Goal: Task Accomplishment & Management: Use online tool/utility

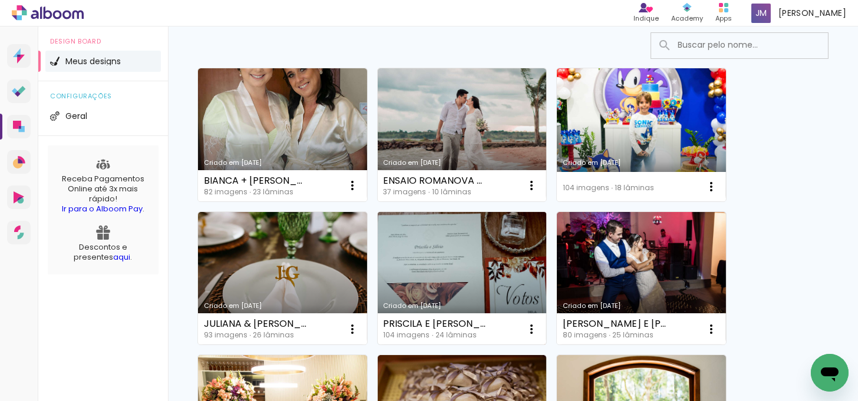
scroll to position [107, 0]
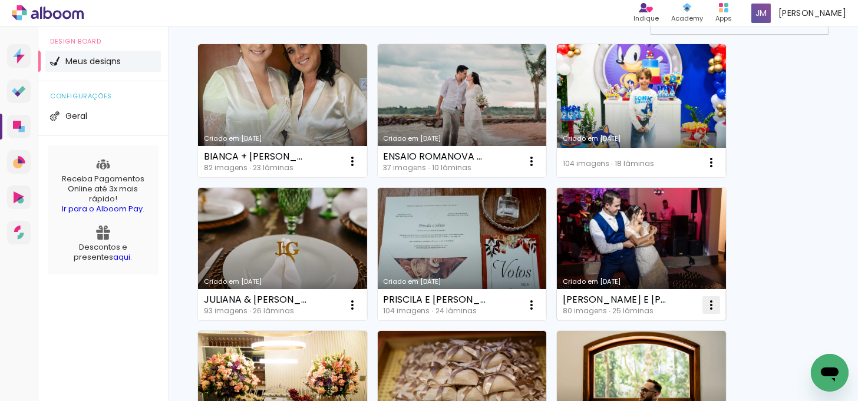
click at [709, 301] on iron-icon at bounding box center [711, 305] width 14 height 14
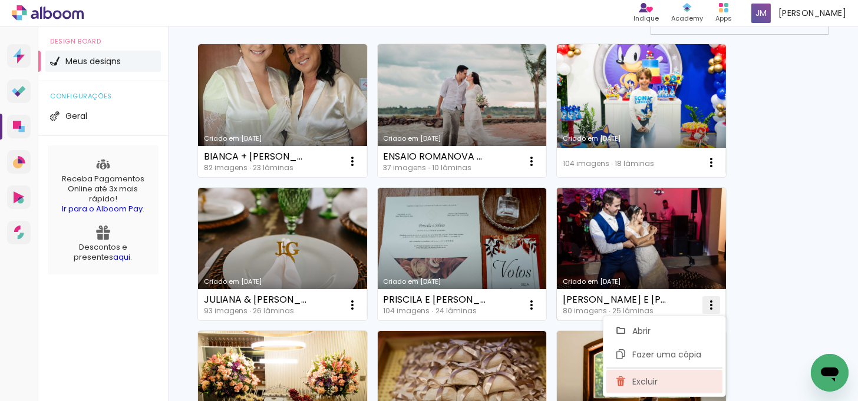
click at [646, 378] on span "Excluir" at bounding box center [644, 382] width 25 height 8
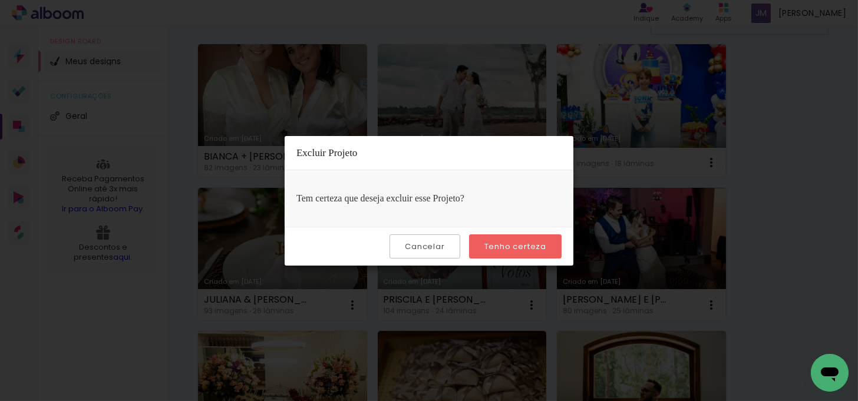
click at [525, 251] on paper-button "Tenho certeza" at bounding box center [515, 246] width 92 height 24
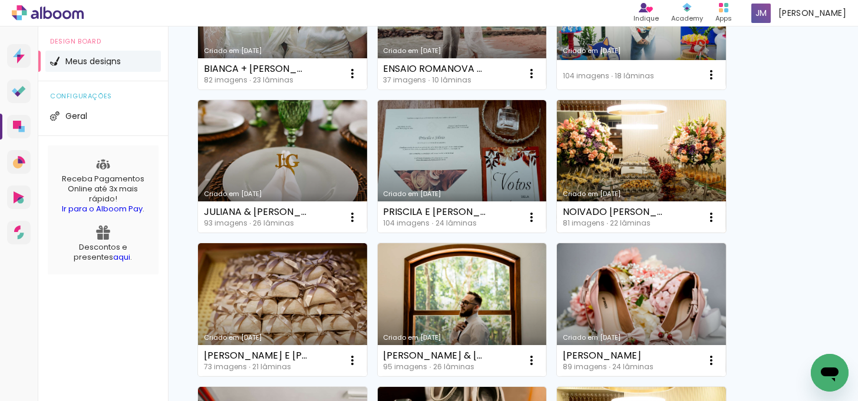
scroll to position [267, 0]
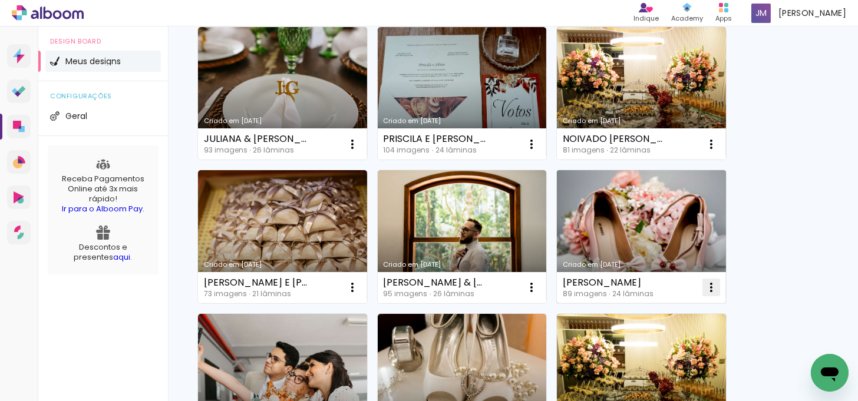
click at [713, 286] on iron-icon at bounding box center [711, 287] width 14 height 14
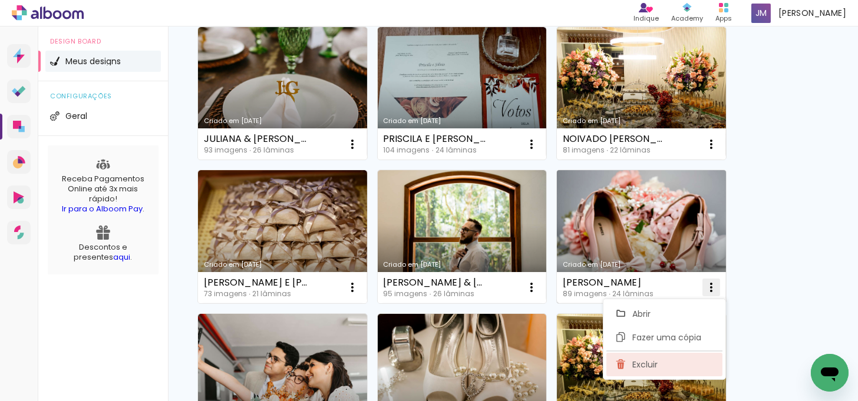
click at [640, 360] on span "Excluir" at bounding box center [644, 364] width 25 height 8
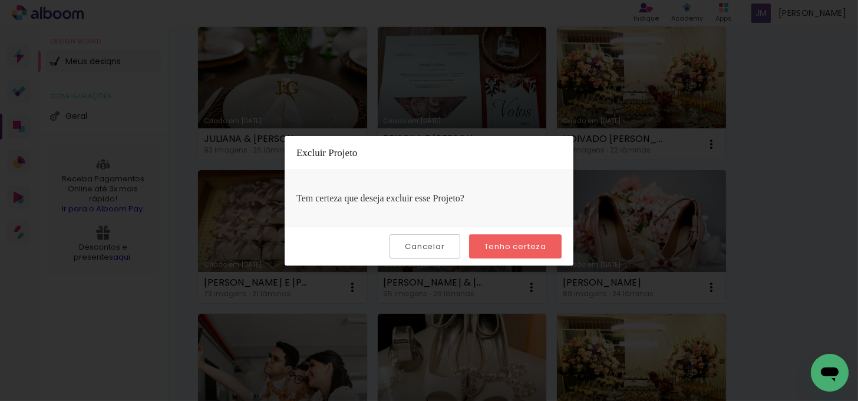
click at [0, 0] on slot "Tenho certeza" at bounding box center [0, 0] width 0 height 0
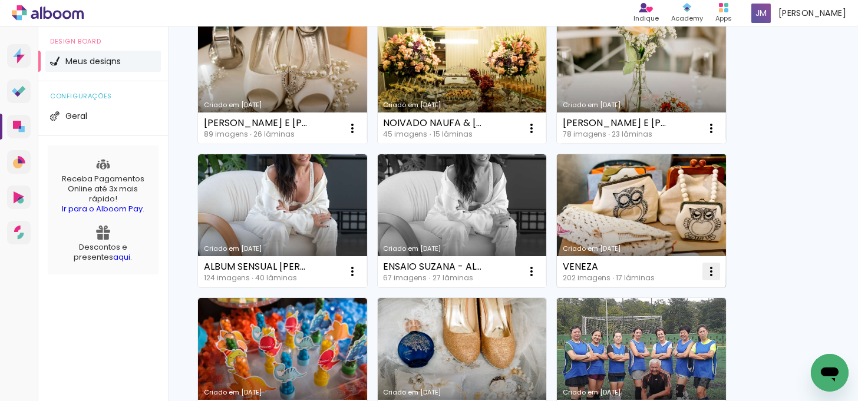
scroll to position [588, 0]
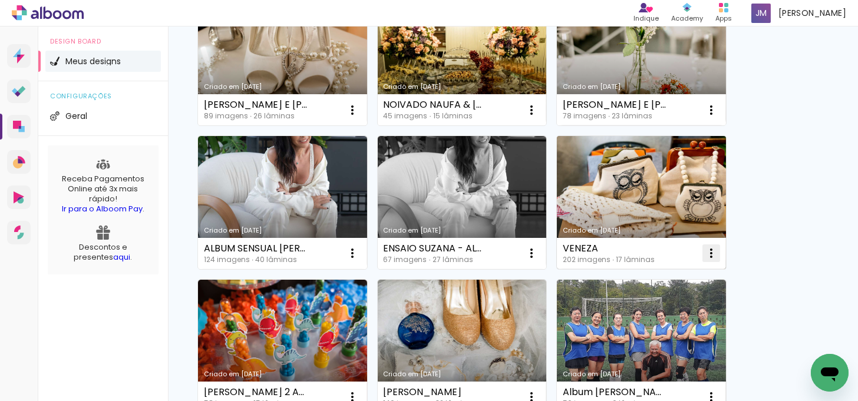
click at [709, 251] on iron-icon at bounding box center [711, 253] width 14 height 14
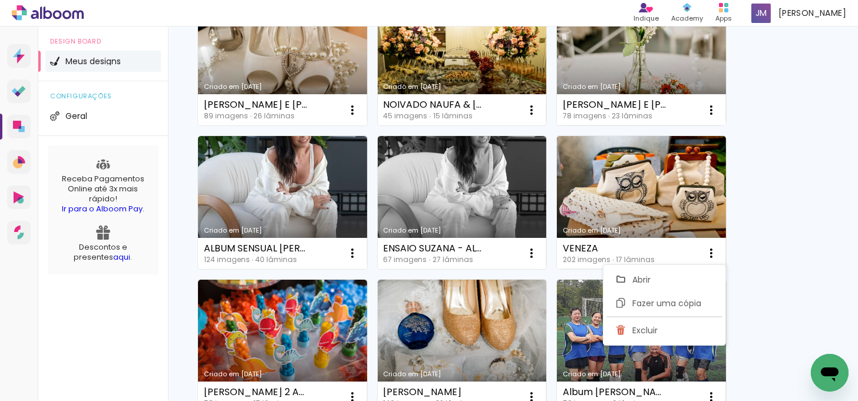
click at [760, 246] on div "Criado em [DATE] [PERSON_NAME] + [PERSON_NAME] 82 imagens ∙ 23 lâminas Abrir Fa…" at bounding box center [512, 201] width 641 height 1291
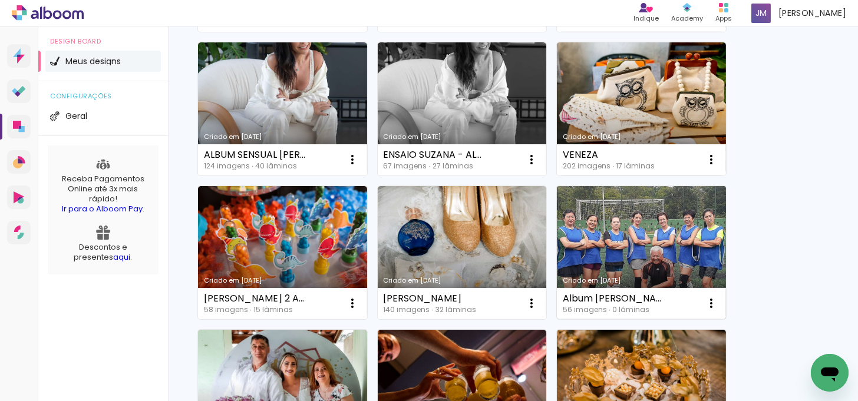
scroll to position [696, 0]
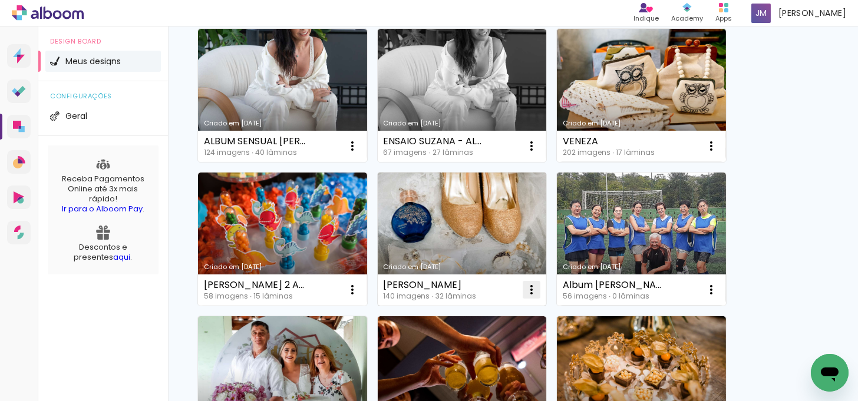
click at [527, 287] on iron-icon at bounding box center [531, 290] width 14 height 14
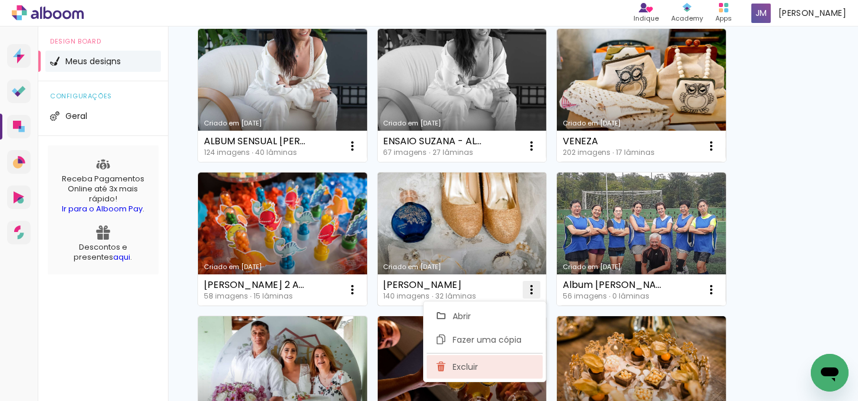
drag, startPoint x: 474, startPoint y: 369, endPoint x: 484, endPoint y: 366, distance: 10.6
click at [484, 366] on paper-item "Excluir" at bounding box center [484, 367] width 116 height 24
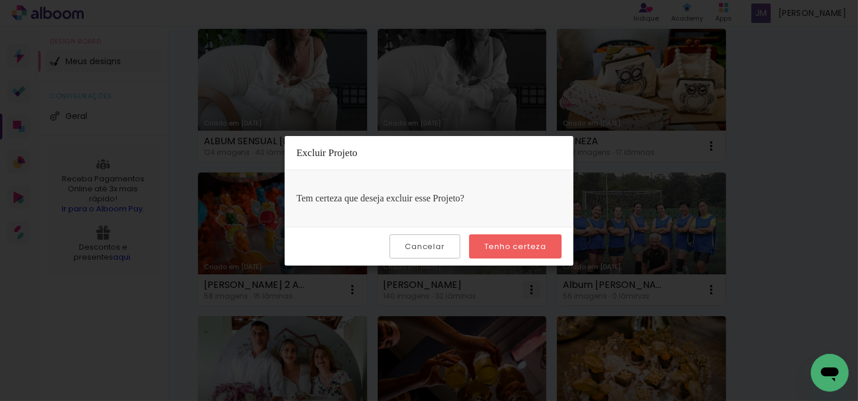
click at [525, 339] on iron-overlay-backdrop at bounding box center [429, 200] width 858 height 401
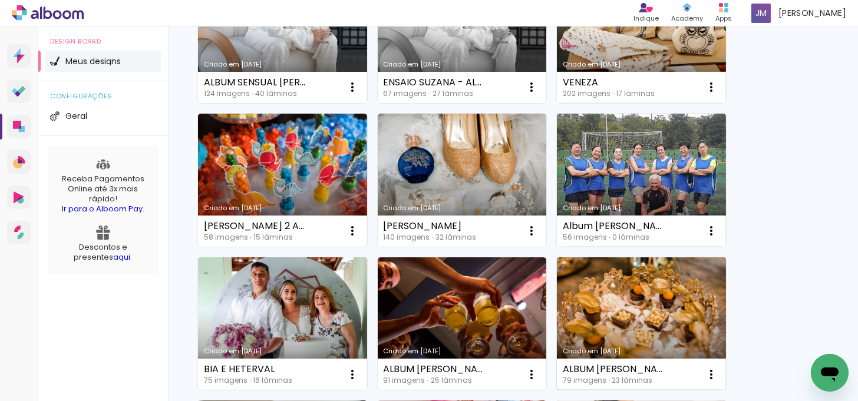
scroll to position [803, 0]
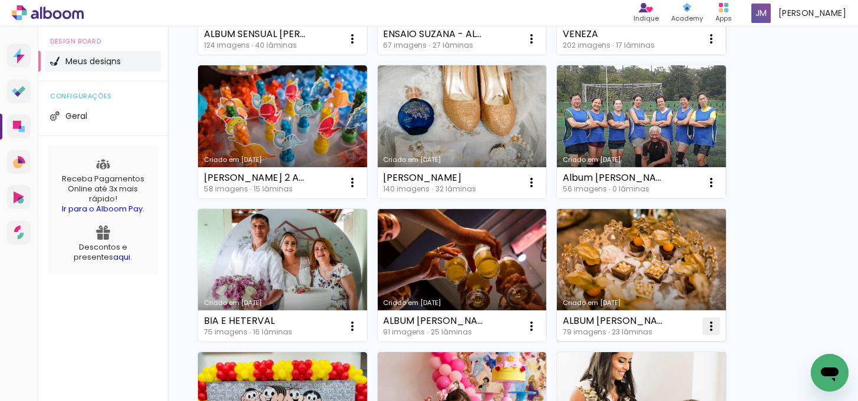
click at [711, 325] on iron-icon at bounding box center [711, 326] width 14 height 14
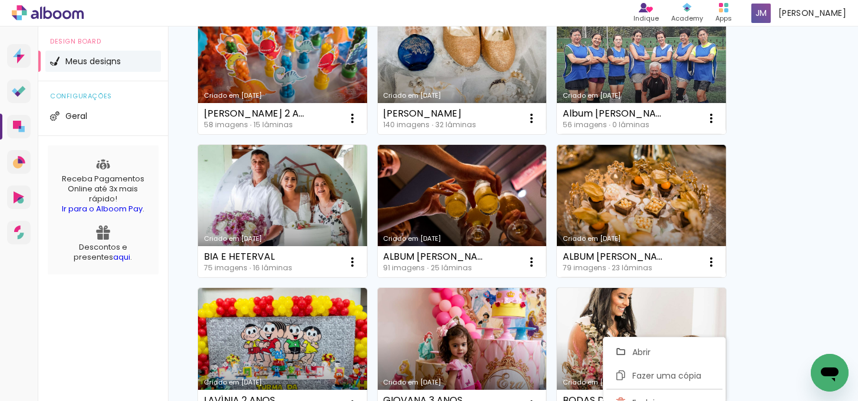
scroll to position [902, 0]
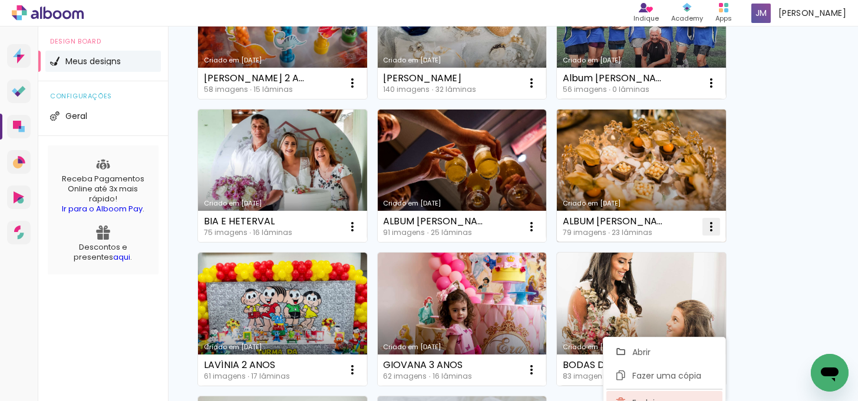
click at [628, 395] on paper-item "Excluir" at bounding box center [664, 403] width 116 height 24
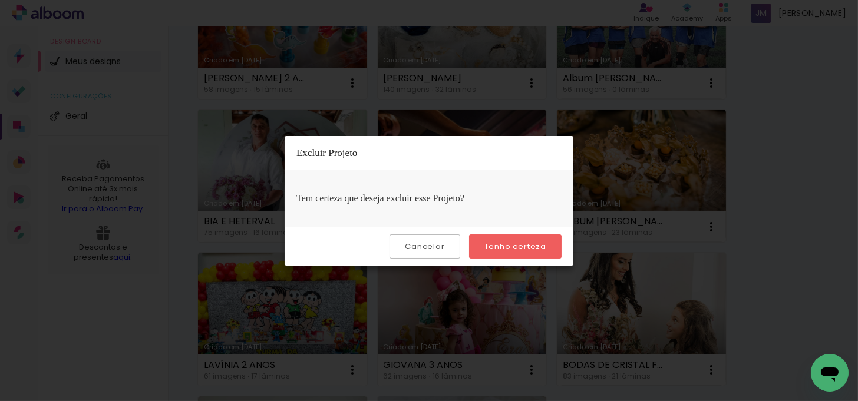
click at [521, 254] on paper-button "Tenho certeza" at bounding box center [515, 246] width 92 height 24
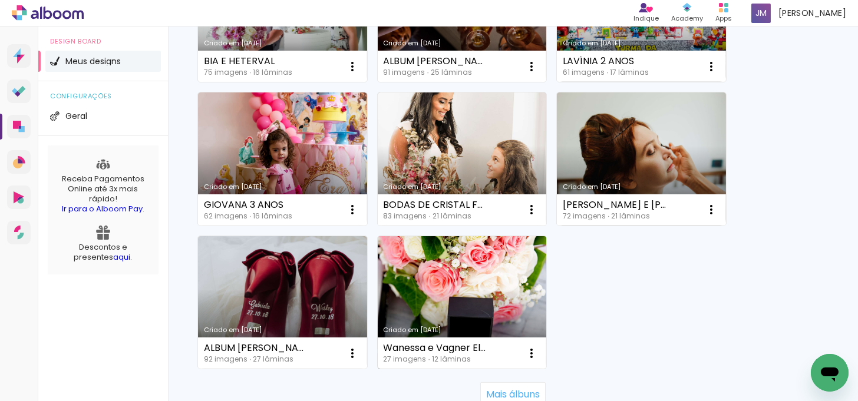
scroll to position [1063, 0]
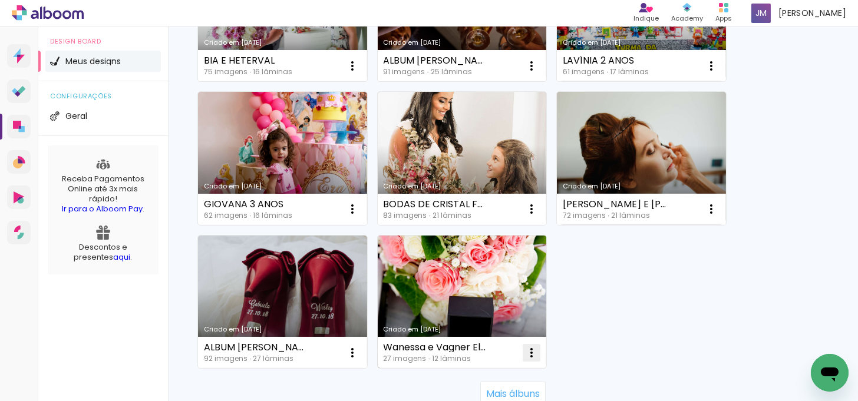
click at [532, 349] on iron-icon at bounding box center [531, 353] width 14 height 14
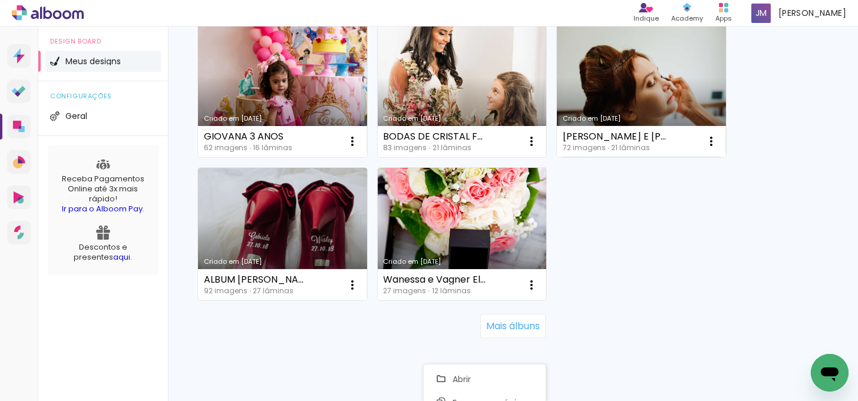
scroll to position [1163, 0]
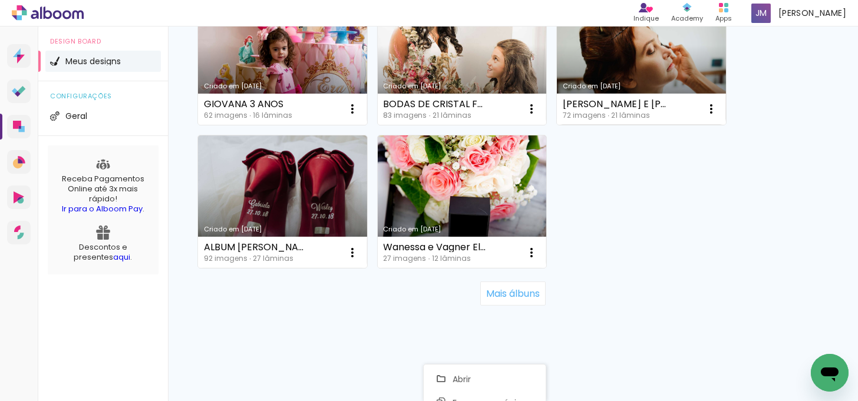
click at [0, 0] on slot "Mais álbuns" at bounding box center [0, 0] width 0 height 0
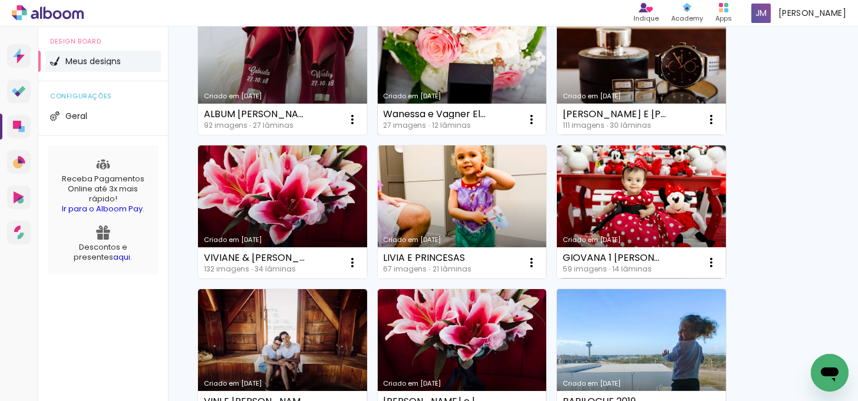
scroll to position [1270, 0]
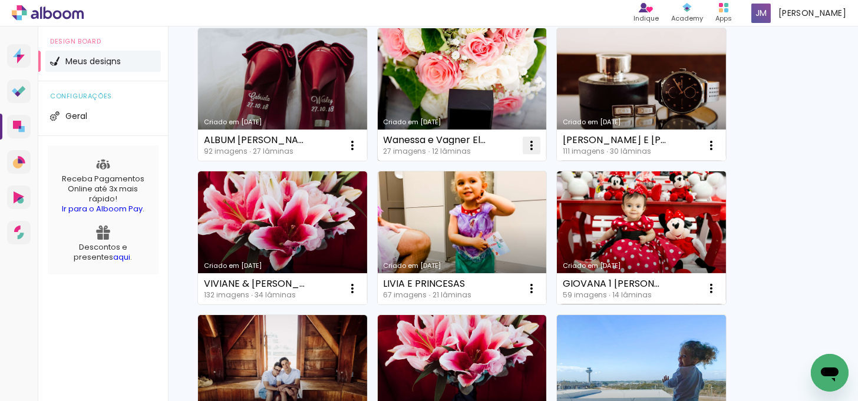
click at [529, 144] on iron-icon at bounding box center [531, 145] width 14 height 14
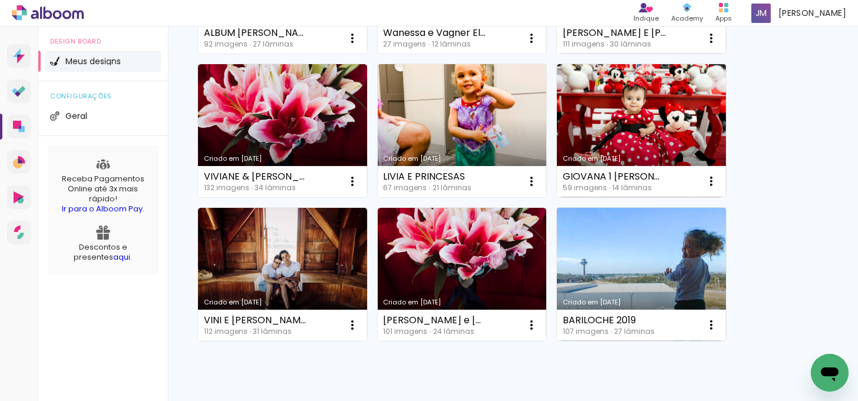
scroll to position [1427, 0]
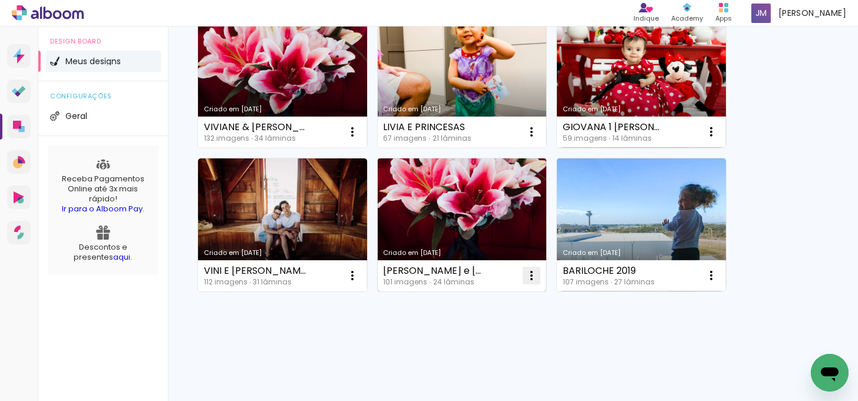
click at [530, 276] on iron-icon at bounding box center [531, 276] width 14 height 14
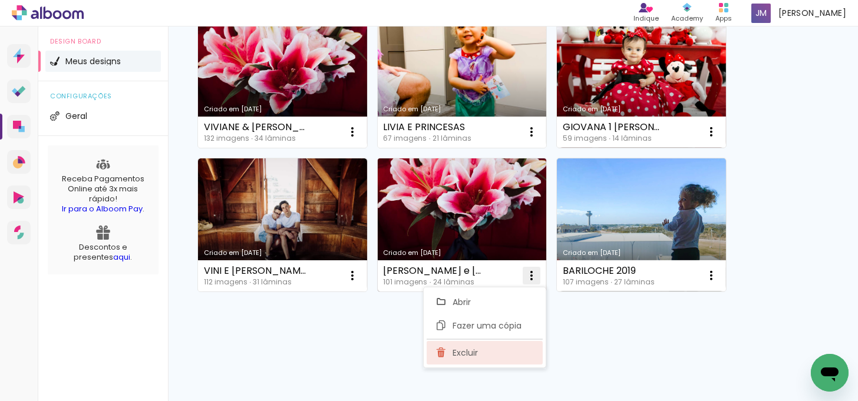
click at [465, 352] on span "Excluir" at bounding box center [464, 353] width 25 height 8
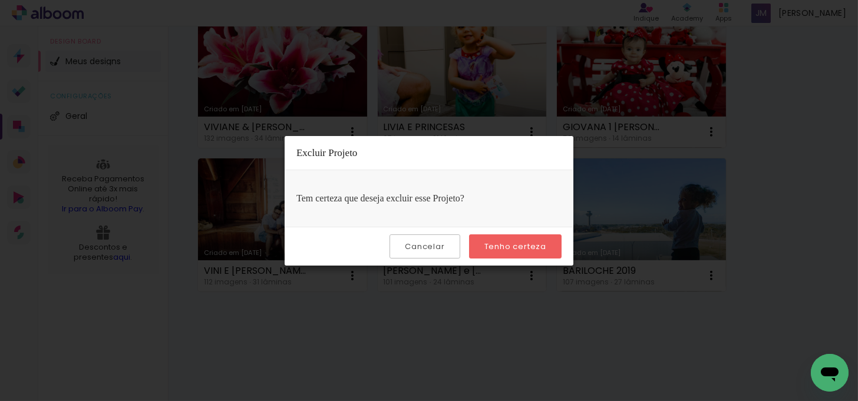
drag, startPoint x: 526, startPoint y: 246, endPoint x: 562, endPoint y: 227, distance: 40.6
click at [0, 0] on slot "Tenho certeza" at bounding box center [0, 0] width 0 height 0
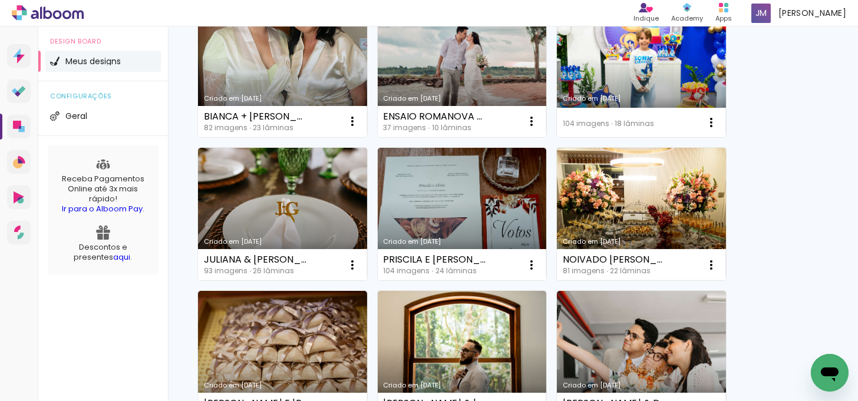
scroll to position [0, 0]
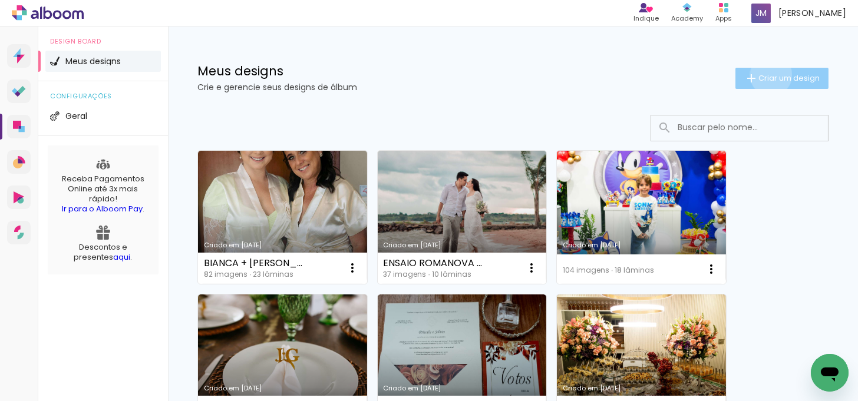
click at [760, 75] on span "Criar um design" at bounding box center [788, 78] width 61 height 8
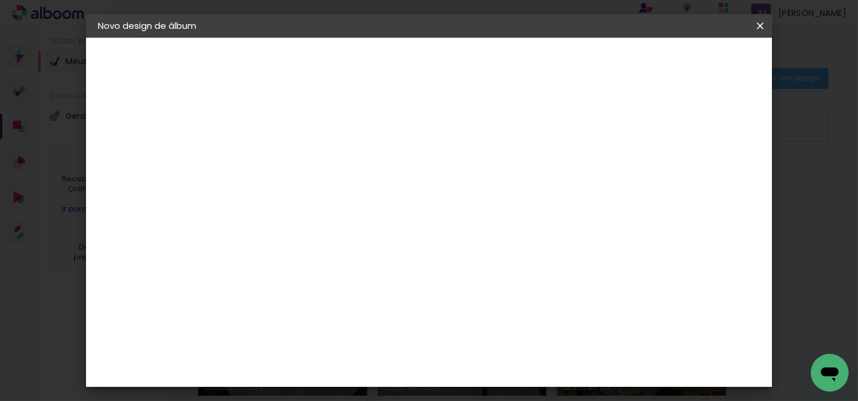
click at [290, 156] on input at bounding box center [290, 158] width 0 height 18
type input "MIRIÃ E [PERSON_NAME]"
type paper-input "MIRIÃ E [PERSON_NAME]"
click at [0, 0] on slot "Avançar" at bounding box center [0, 0] width 0 height 0
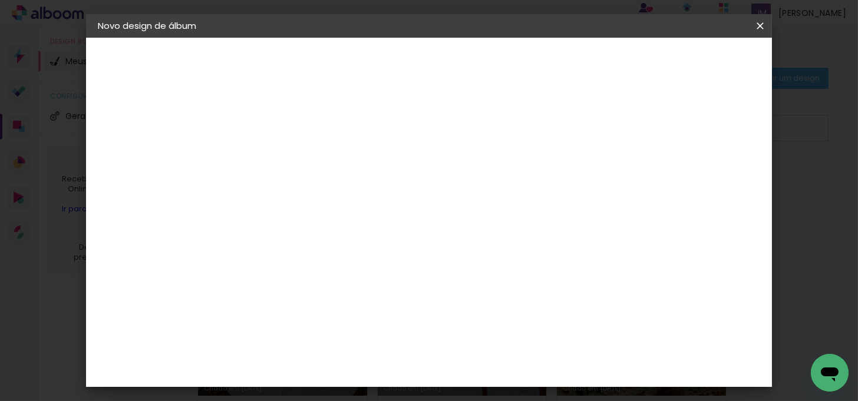
click at [313, 335] on div "Fênix Álbuns" at bounding box center [297, 344] width 31 height 19
click at [511, 57] on paper-button "Avançar" at bounding box center [482, 62] width 58 height 20
drag, startPoint x: 436, startPoint y: 263, endPoint x: 519, endPoint y: 257, distance: 83.2
click at [370, 284] on span "25 × 30" at bounding box center [342, 299] width 55 height 31
drag, startPoint x: 723, startPoint y: 62, endPoint x: 736, endPoint y: 61, distance: 12.4
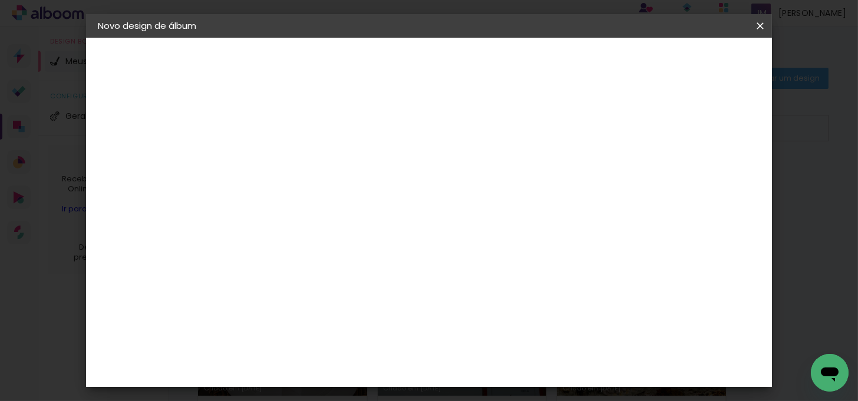
click at [0, 0] on slot "Avançar" at bounding box center [0, 0] width 0 height 0
click at [531, 122] on div at bounding box center [525, 127] width 11 height 11
type paper-checkbox "on"
click at [597, 65] on span "Iniciar design" at bounding box center [571, 62] width 54 height 8
